Goal: Subscribe to service/newsletter

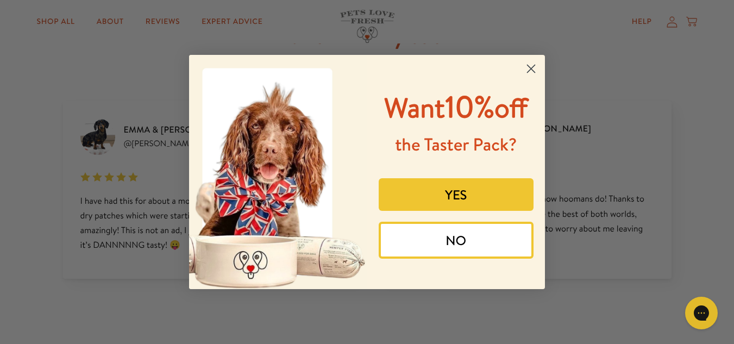
scroll to position [1213, 0]
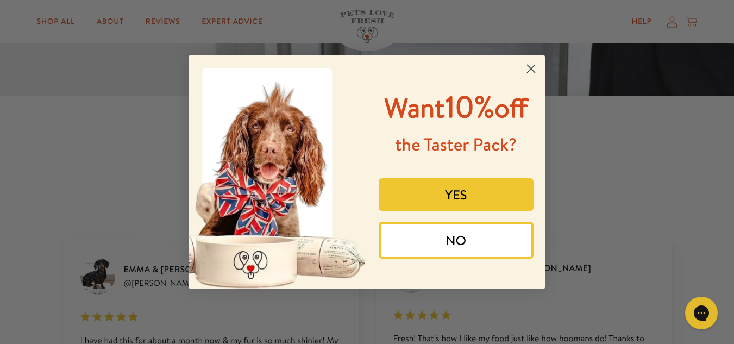
click at [439, 197] on button "YES" at bounding box center [456, 194] width 155 height 33
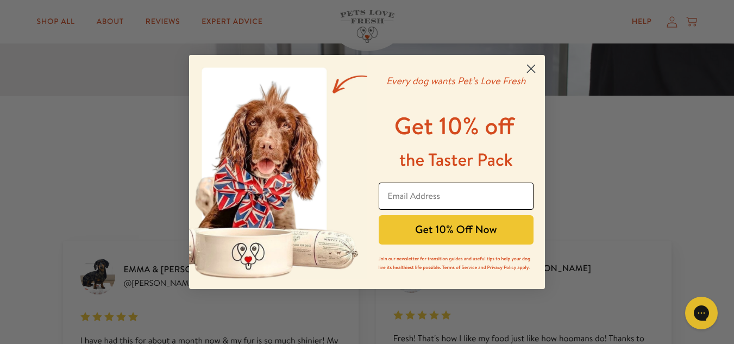
click at [412, 191] on input "Email Address" at bounding box center [456, 196] width 155 height 27
type input "krithikaj2005@outlook.com"
click at [440, 230] on button "Get 10% Off Now" at bounding box center [456, 229] width 155 height 29
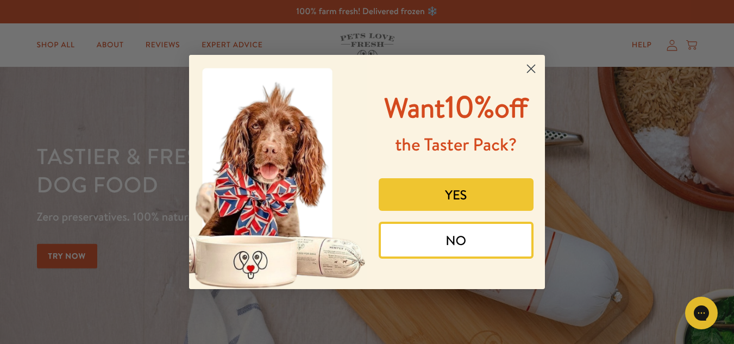
click at [445, 193] on button "YES" at bounding box center [456, 194] width 155 height 33
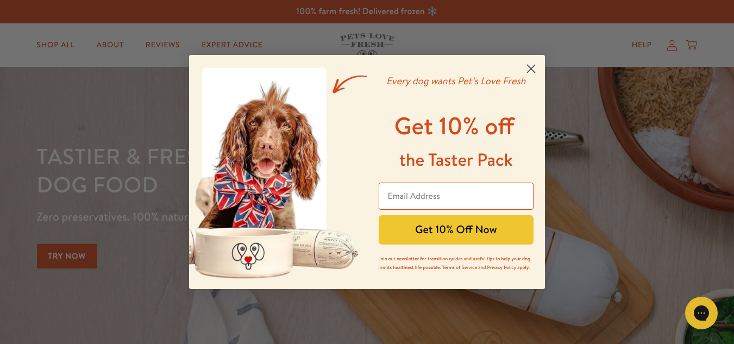
click at [446, 173] on div "the Taster Pack" at bounding box center [457, 159] width 162 height 35
click at [457, 182] on div "POPUP Form" at bounding box center [457, 193] width 162 height 33
click at [467, 192] on input "Email Address" at bounding box center [456, 196] width 155 height 27
type input "[EMAIL_ADDRESS][DOMAIN_NAME]"
click at [461, 229] on button "Get 10% Off Now" at bounding box center [456, 229] width 155 height 29
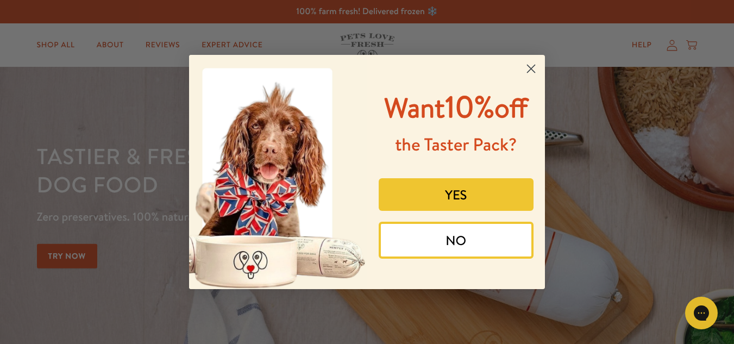
click at [429, 206] on button "YES" at bounding box center [456, 194] width 155 height 33
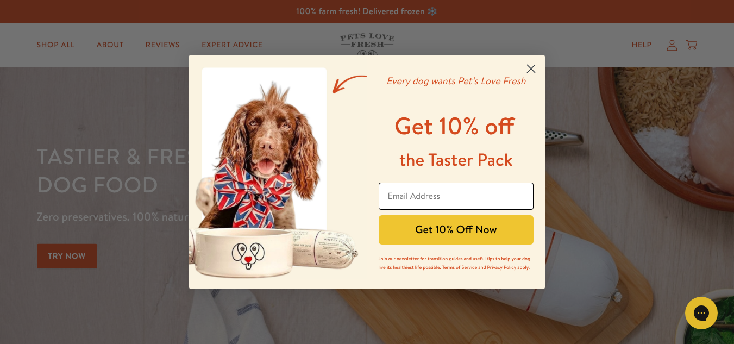
click at [438, 202] on input "Email Address" at bounding box center [456, 196] width 155 height 27
type input "[EMAIL_ADDRESS][DOMAIN_NAME]"
click at [463, 241] on button "Get 10% Off Now" at bounding box center [456, 229] width 155 height 29
